Goal: Entertainment & Leisure: Consume media (video, audio)

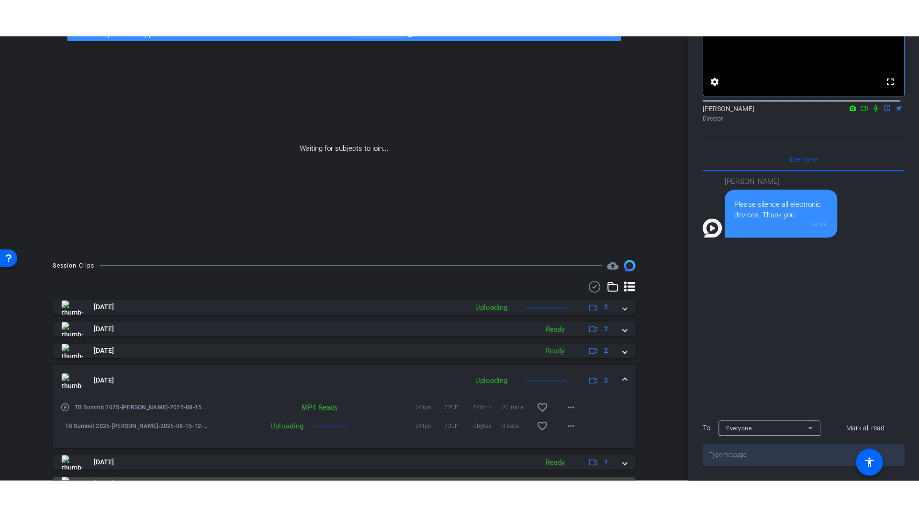
scroll to position [123, 0]
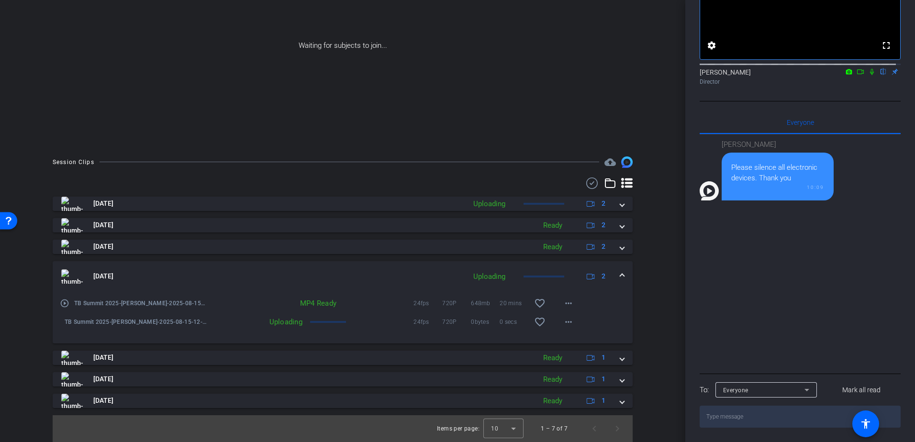
click at [61, 304] on mat-icon "play_circle_outline" at bounding box center [65, 304] width 10 height 10
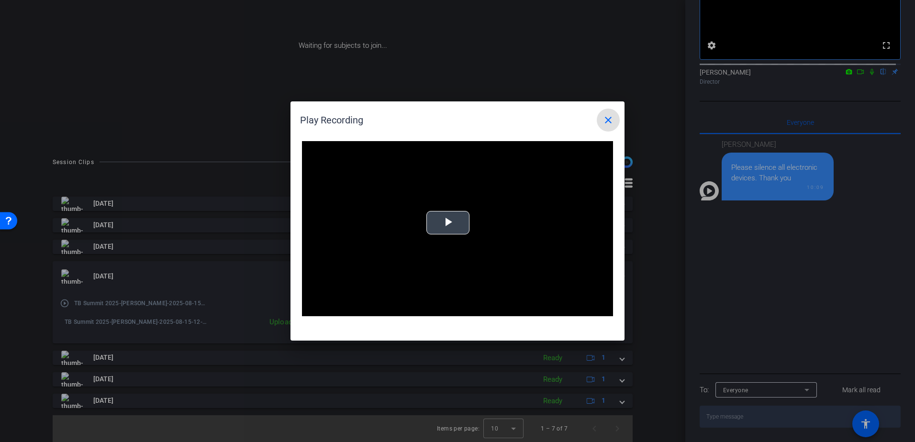
click at [448, 223] on span "Video Player" at bounding box center [448, 223] width 0 height 0
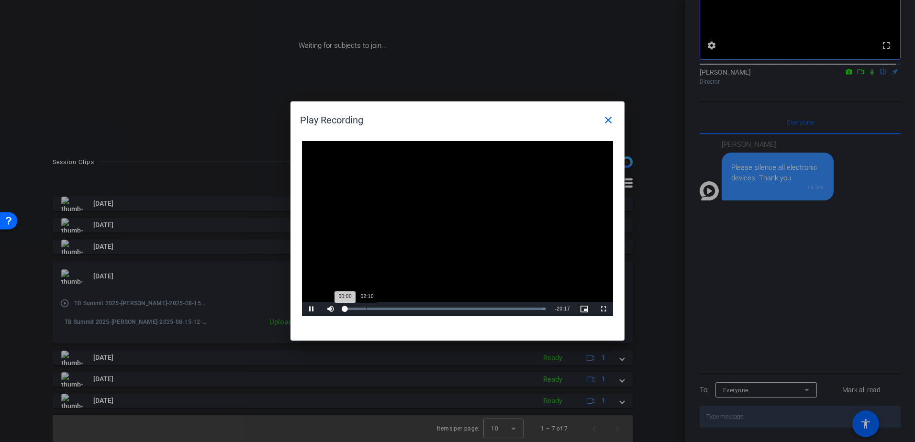
click at [367, 310] on div "02:10" at bounding box center [367, 309] width 0 height 2
click at [402, 308] on div "Loaded : 100.00%" at bounding box center [445, 309] width 201 height 2
click at [452, 306] on div "Loaded : 100.00% 10:50 05:48" at bounding box center [445, 309] width 210 height 14
click at [604, 124] on mat-icon "close" at bounding box center [608, 119] width 11 height 11
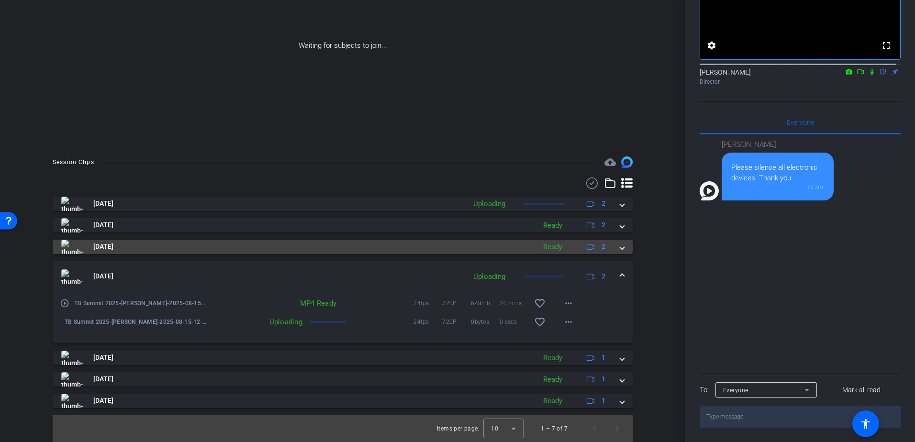
click at [88, 246] on mat-panel-title "Aug 15, 2025" at bounding box center [295, 247] width 469 height 14
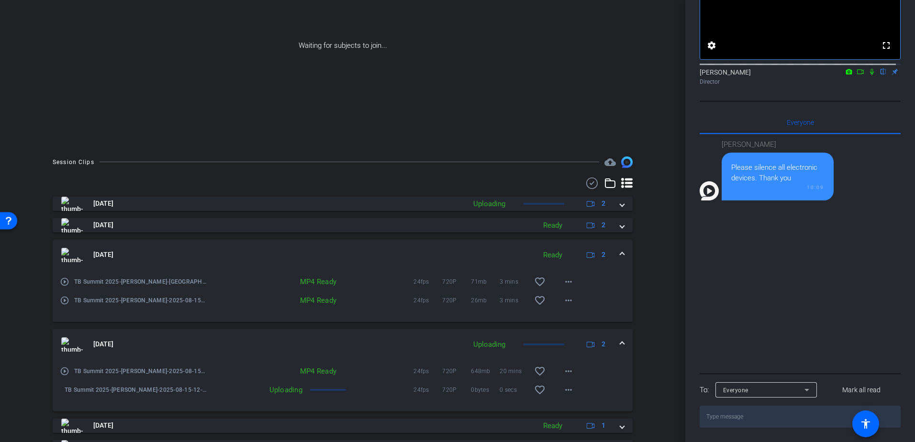
click at [64, 282] on mat-icon "play_circle_outline" at bounding box center [65, 282] width 10 height 10
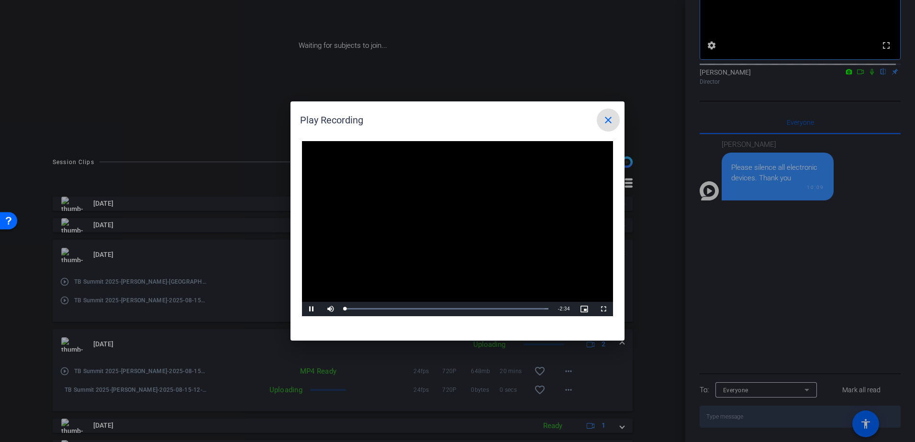
click at [603, 117] on mat-icon "close" at bounding box center [608, 119] width 11 height 11
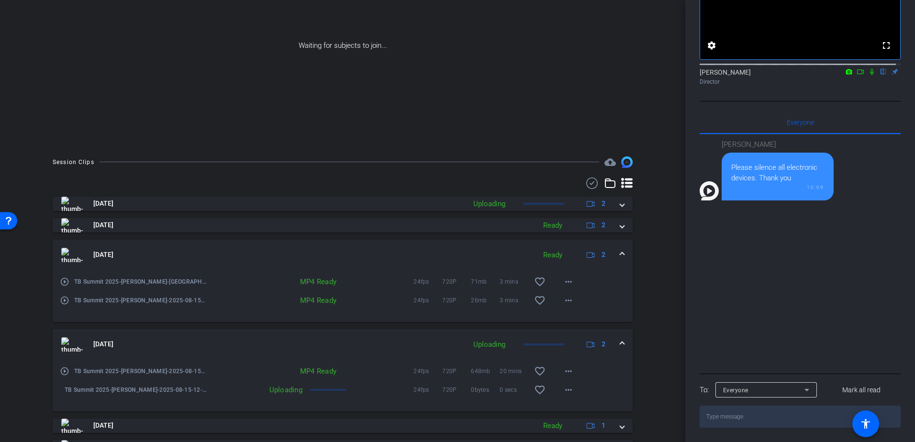
click at [68, 304] on mat-icon "play_circle_outline" at bounding box center [65, 301] width 10 height 10
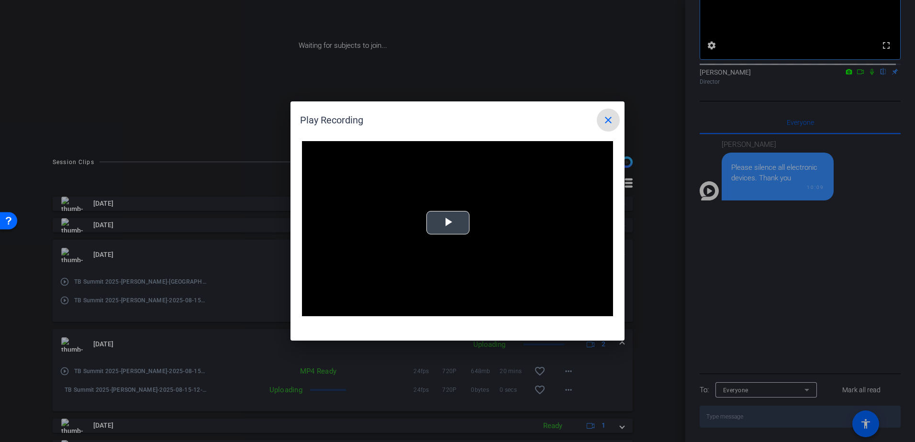
click at [448, 223] on span "Video Player" at bounding box center [448, 223] width 0 height 0
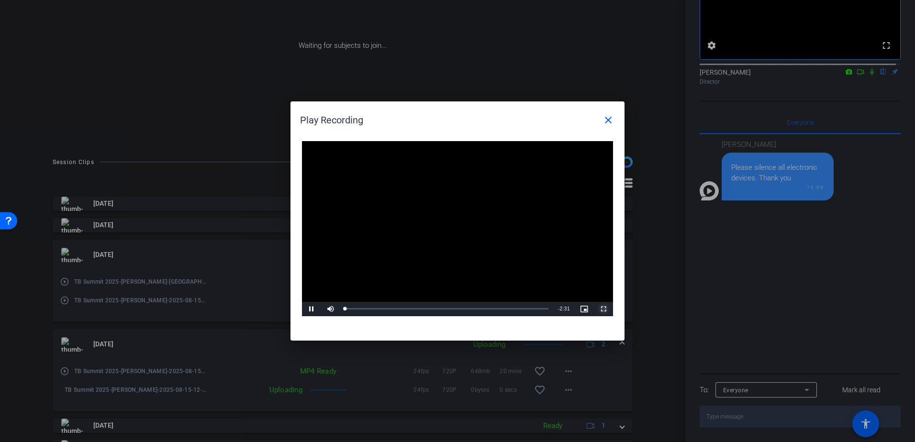
click at [609, 309] on span "Video Player" at bounding box center [603, 309] width 19 height 0
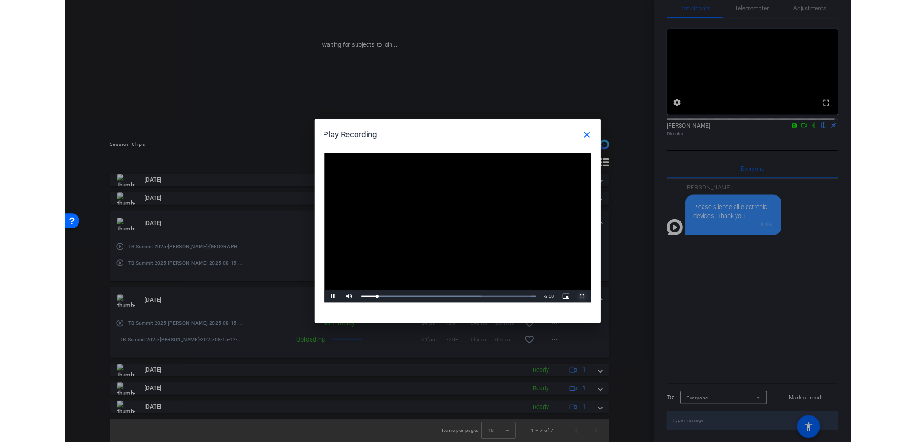
scroll to position [96, 0]
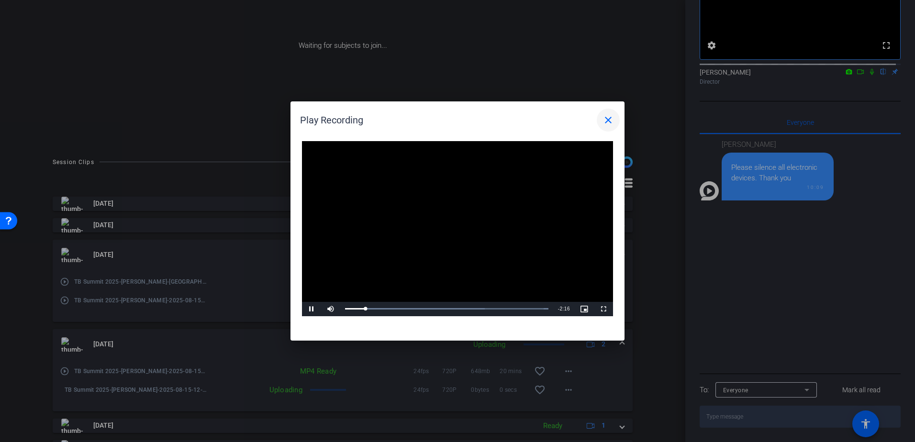
click at [603, 123] on mat-icon "close" at bounding box center [608, 119] width 11 height 11
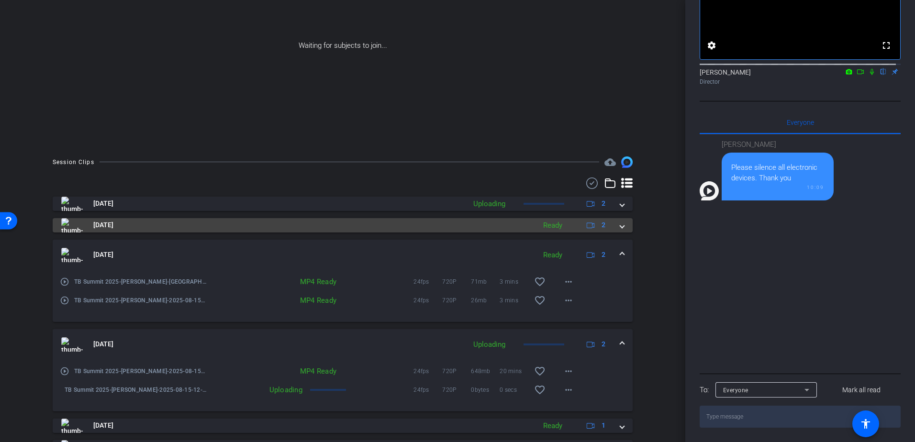
click at [95, 230] on span "Aug 15, 2025" at bounding box center [103, 225] width 20 height 10
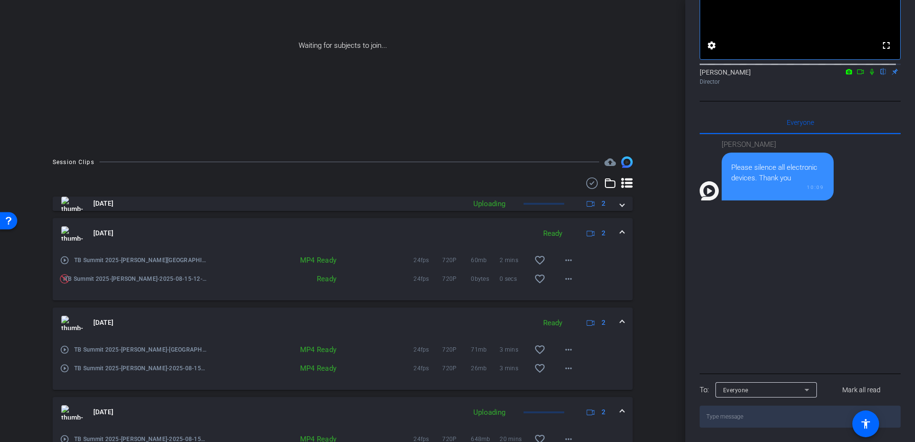
click at [115, 358] on div "play_circle_outline TB Summit 2025-Linda Nicholson-2025-08-15-12-23-31-691-1" at bounding box center [133, 368] width 147 height 23
click at [119, 348] on span "TB Summit 2025-[PERSON_NAME]-[GEOGRAPHIC_DATA]-2025-08-15-12-23-31-691-0" at bounding box center [140, 350] width 133 height 10
click at [68, 348] on mat-icon "play_circle_outline" at bounding box center [65, 350] width 10 height 10
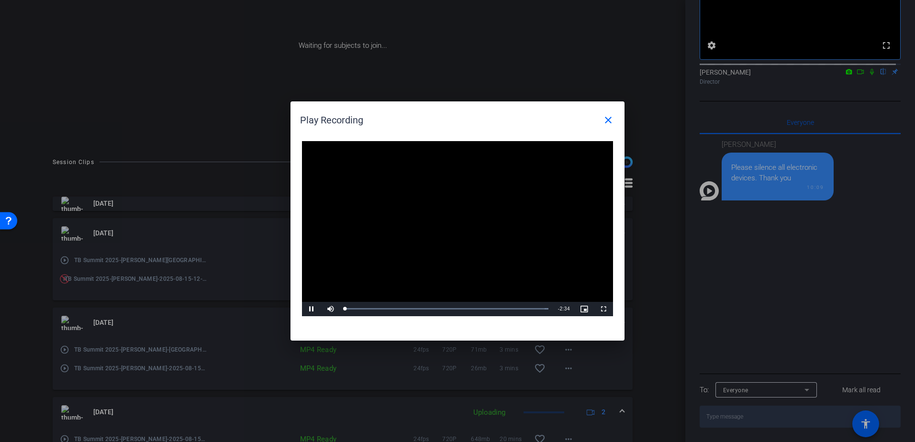
click at [454, 220] on video "Video Player" at bounding box center [457, 228] width 311 height 175
click at [316, 309] on span "Video Player" at bounding box center [311, 309] width 19 height 0
drag, startPoint x: 352, startPoint y: 306, endPoint x: 313, endPoint y: 325, distance: 43.4
click at [313, 325] on div "Video Player is loading. Play Video Play Mute Current Time 0:00 / Duration 2:34…" at bounding box center [458, 236] width 334 height 209
click at [313, 309] on span "Video Player" at bounding box center [311, 309] width 19 height 0
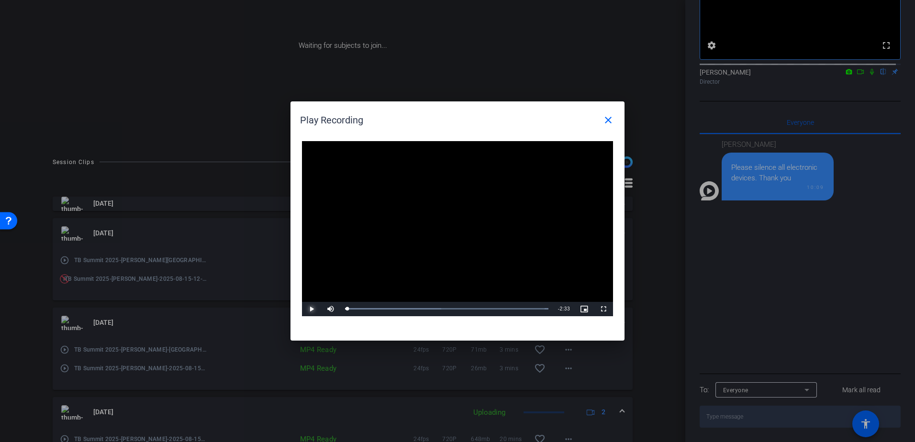
click at [308, 309] on span "Video Player" at bounding box center [311, 309] width 19 height 0
click at [604, 117] on mat-icon "close" at bounding box center [608, 119] width 11 height 11
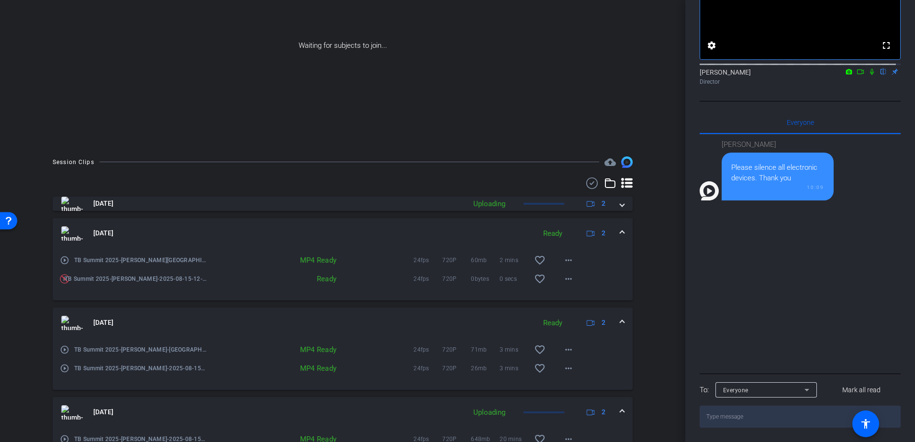
scroll to position [258, 0]
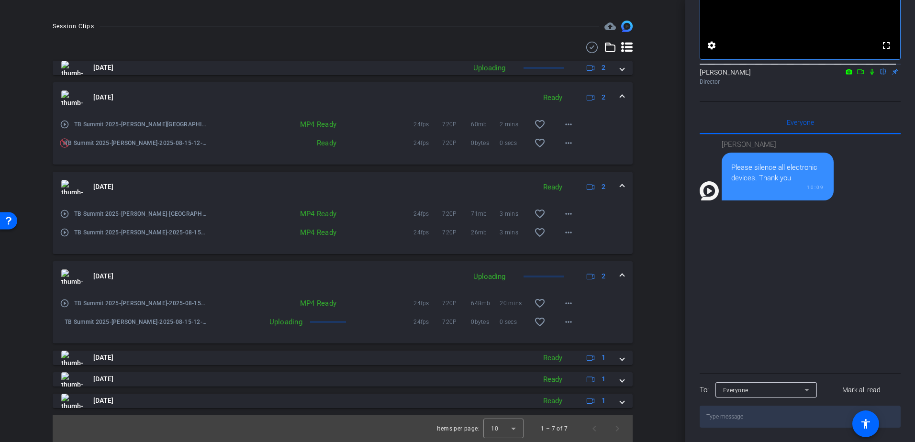
click at [61, 301] on mat-icon "play_circle_outline" at bounding box center [65, 304] width 10 height 10
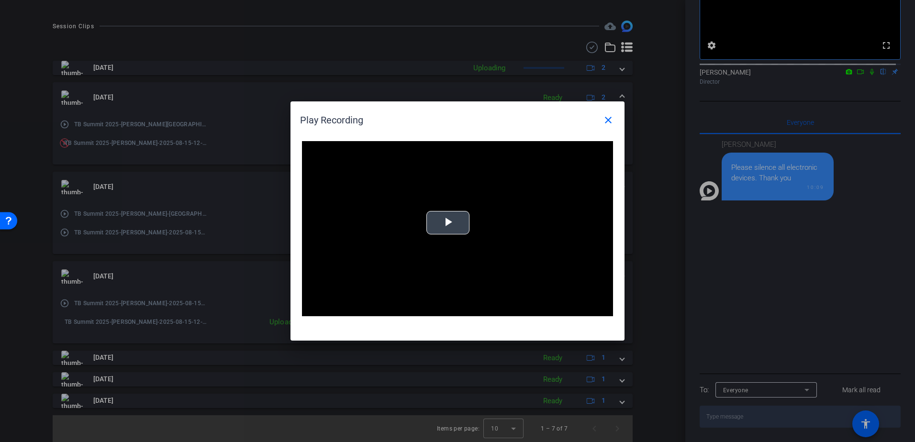
click at [448, 223] on span "Video Player" at bounding box center [448, 223] width 0 height 0
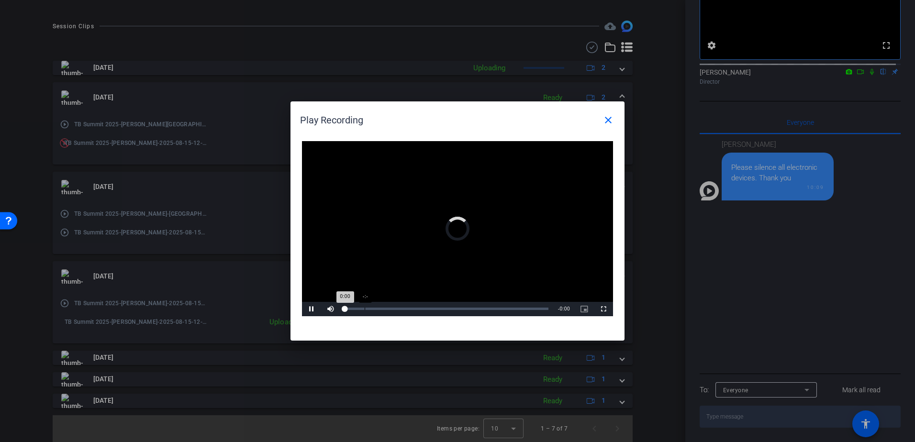
click at [365, 310] on div "-:-" at bounding box center [365, 309] width 0 height 2
click at [366, 310] on div "Loaded : 100.00% 02:02 00:00" at bounding box center [445, 309] width 201 height 2
click at [416, 305] on div "Loaded : 100.00% 07:15 02:09" at bounding box center [445, 309] width 210 height 14
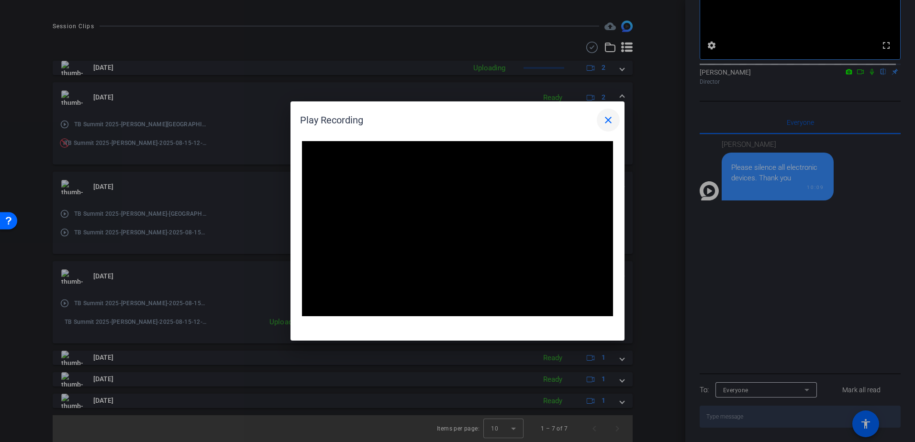
click at [605, 123] on mat-icon "close" at bounding box center [608, 119] width 11 height 11
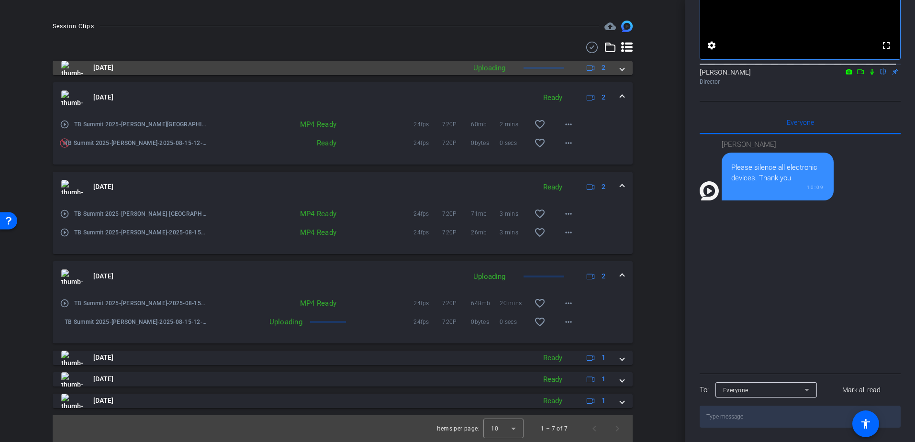
click at [109, 70] on span "Aug 15, 2025" at bounding box center [103, 68] width 20 height 10
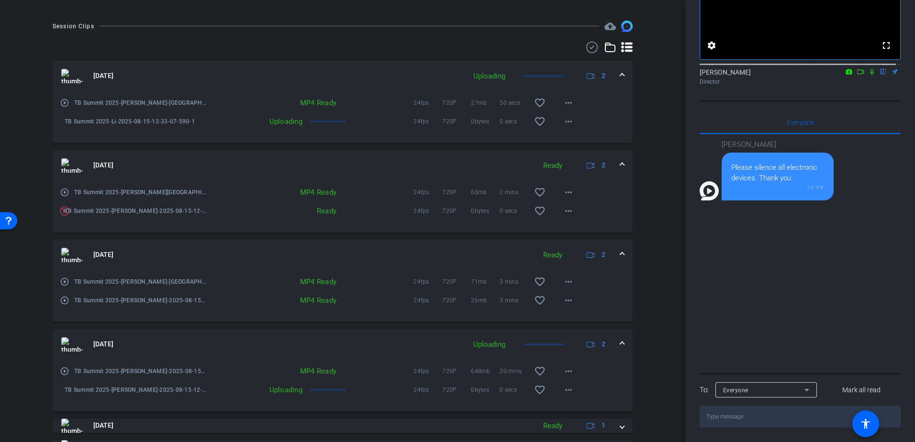
click at [62, 101] on mat-icon "play_circle_outline" at bounding box center [65, 103] width 10 height 10
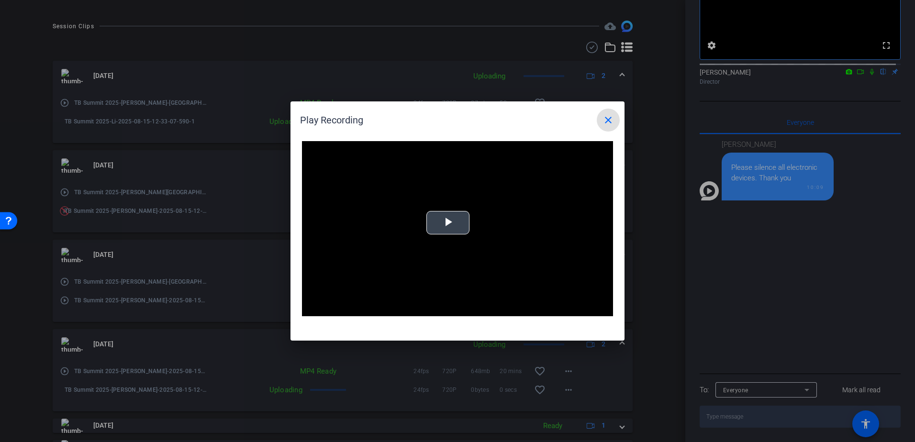
click at [448, 223] on span "Video Player" at bounding box center [448, 223] width 0 height 0
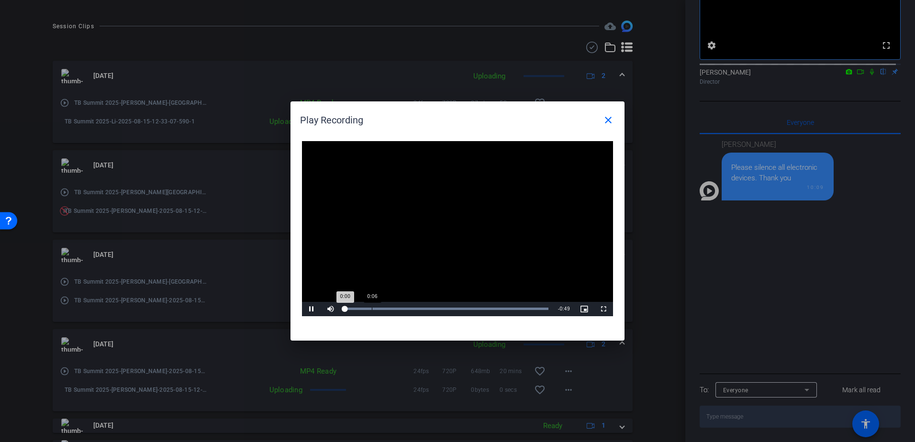
click at [372, 306] on div "Loaded : 100.00% 0:06 0:00" at bounding box center [446, 309] width 213 height 14
click at [424, 311] on div "Loaded : 100.00% 0:19 0:07" at bounding box center [446, 309] width 213 height 14
click at [613, 120] on mat-icon "close" at bounding box center [608, 119] width 11 height 11
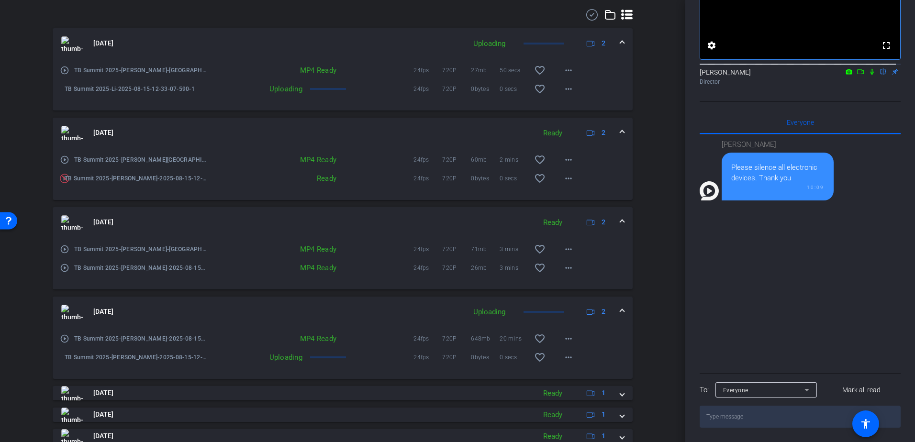
scroll to position [231, 0]
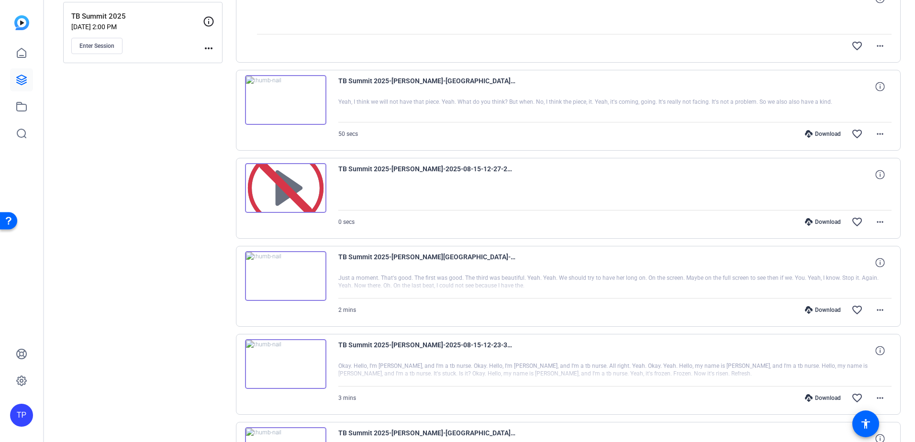
scroll to position [383, 0]
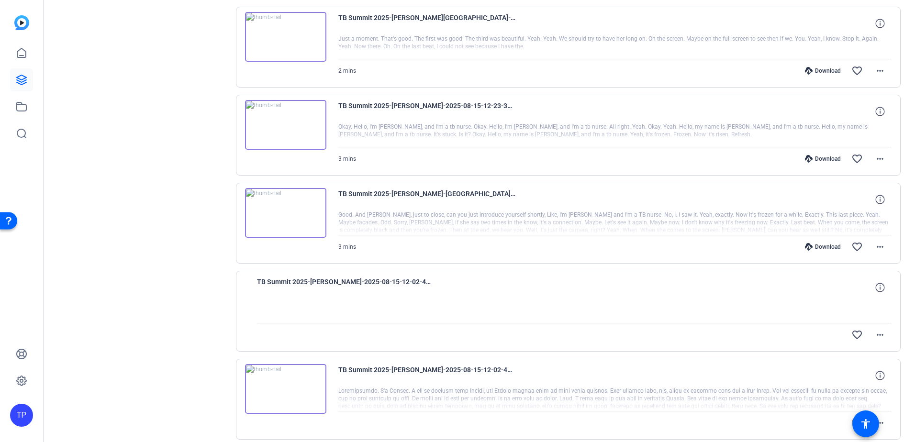
click at [286, 127] on img at bounding box center [285, 125] width 81 height 50
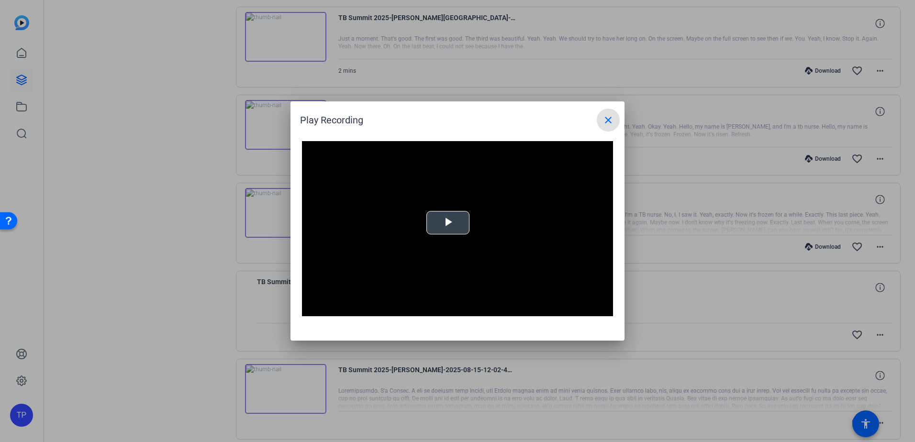
click at [448, 223] on span "Video Player" at bounding box center [448, 223] width 0 height 0
click at [614, 118] on mat-icon "close" at bounding box center [608, 119] width 11 height 11
